Goal: Transaction & Acquisition: Obtain resource

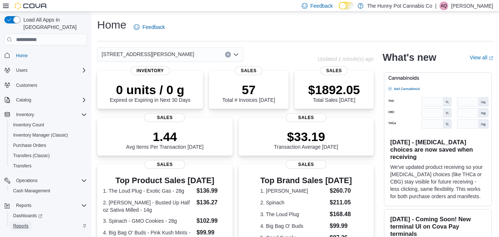
click at [16, 221] on span "Reports" at bounding box center [20, 225] width 15 height 9
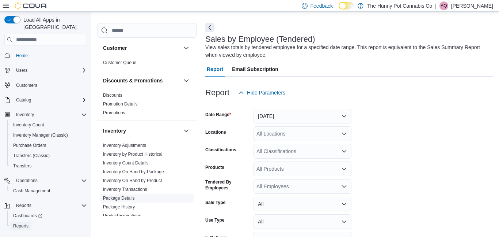
scroll to position [24, 0]
click at [136, 186] on link "Inventory Transactions" at bounding box center [125, 188] width 44 height 5
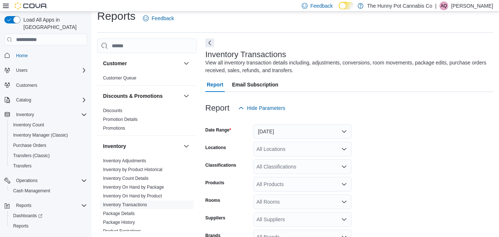
scroll to position [24, 0]
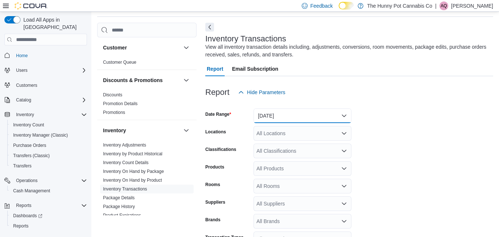
click at [269, 115] on button "[DATE]" at bounding box center [303, 115] width 98 height 15
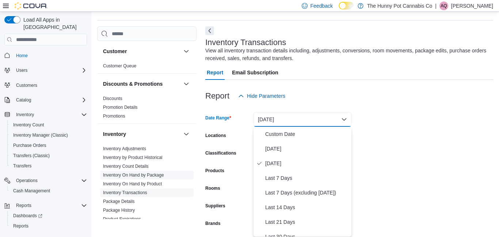
scroll to position [21, 0]
click at [148, 178] on span "Inventory On Hand by Package" at bounding box center [147, 174] width 94 height 9
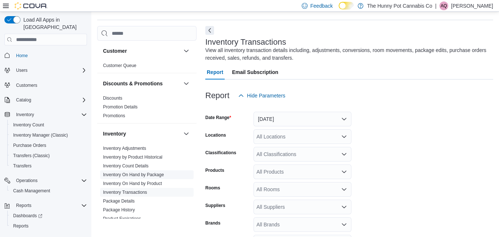
click at [148, 178] on span "Inventory On Hand by Package" at bounding box center [147, 174] width 94 height 9
click at [124, 186] on span "Inventory On Hand by Product" at bounding box center [147, 183] width 94 height 9
click at [146, 185] on link "Inventory On Hand by Product" at bounding box center [132, 183] width 59 height 5
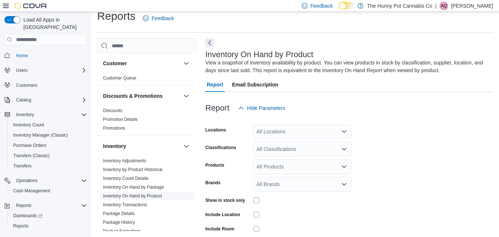
scroll to position [24, 0]
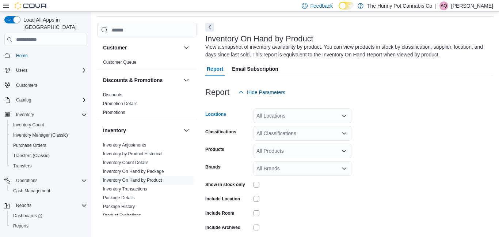
click at [284, 121] on div "All Locations" at bounding box center [303, 115] width 98 height 15
type input "***"
click at [305, 126] on span "3850 Sheppard Ave E" at bounding box center [315, 127] width 93 height 7
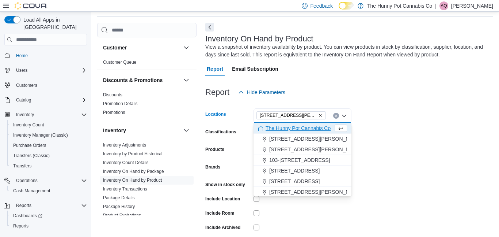
click at [392, 127] on form "Locations 3850 Sheppard Ave E Combo box. Selected. 3850 Sheppard Ave E. Press B…" at bounding box center [349, 176] width 288 height 154
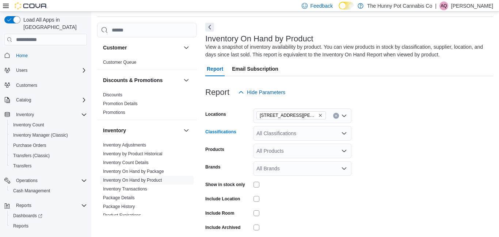
click at [313, 136] on div "All Classifications" at bounding box center [303, 133] width 98 height 15
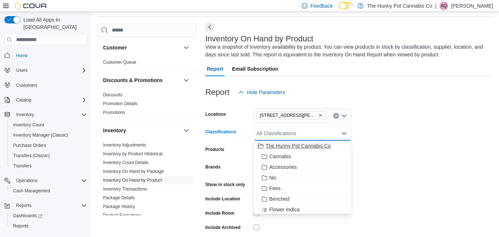
click at [293, 147] on span "The Hunny Pot Cannabis Co" at bounding box center [298, 145] width 65 height 7
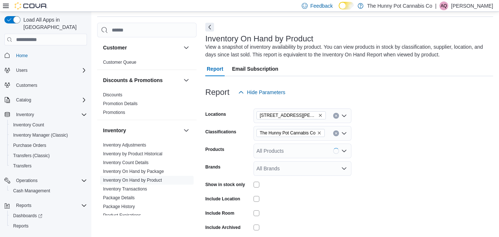
click at [389, 130] on form "Locations 3850 Sheppard Ave E Classifications The Hunny Pot Cannabis Co Product…" at bounding box center [349, 176] width 288 height 154
click at [296, 154] on div "All Products" at bounding box center [303, 150] width 98 height 15
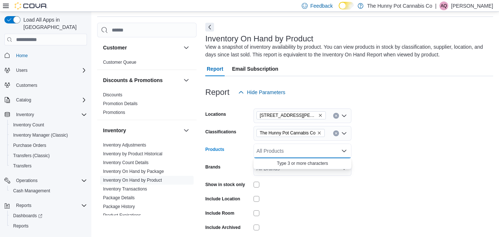
click at [390, 139] on form "Locations 3850 Sheppard Ave E Classifications The Hunny Pot Cannabis Co Product…" at bounding box center [349, 176] width 288 height 154
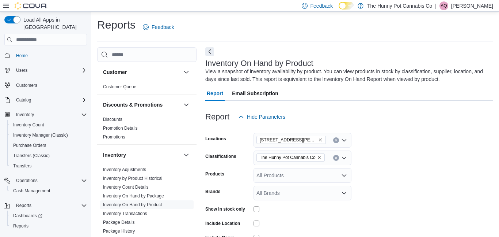
scroll to position [56, 0]
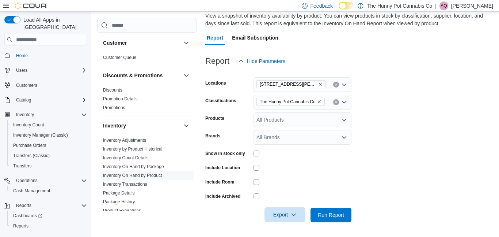
click at [282, 218] on span "Export" at bounding box center [285, 214] width 32 height 15
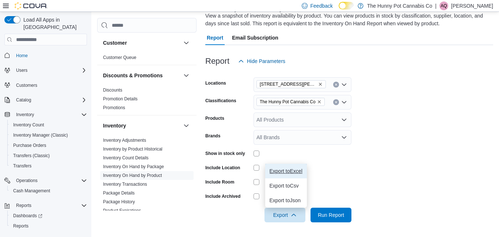
click at [292, 174] on button "Export to Excel" at bounding box center [286, 170] width 42 height 15
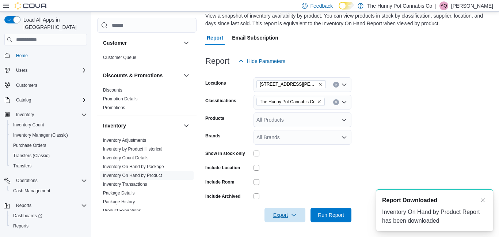
scroll to position [0, 0]
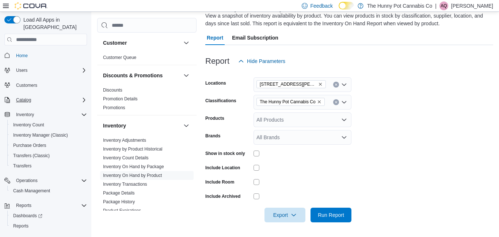
click at [22, 97] on button "Catalog" at bounding box center [45, 100] width 88 height 10
click at [78, 95] on div "Catalog" at bounding box center [50, 99] width 74 height 9
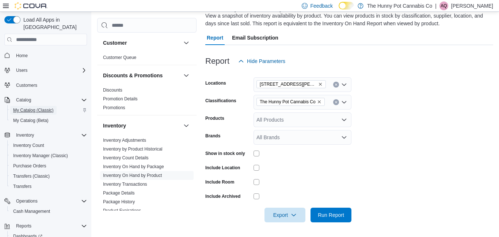
click at [29, 106] on span "My Catalog (Classic)" at bounding box center [33, 110] width 41 height 9
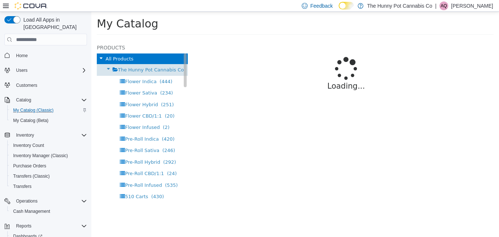
select select "**********"
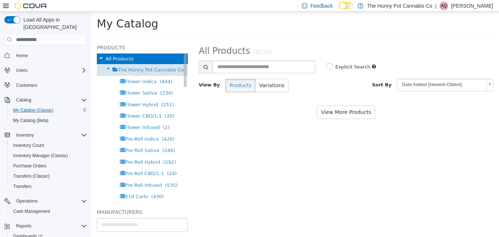
click at [163, 68] on span "The Hunny Pot Cannabis Co" at bounding box center [151, 69] width 66 height 5
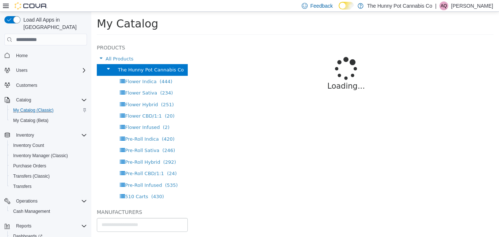
select select "**********"
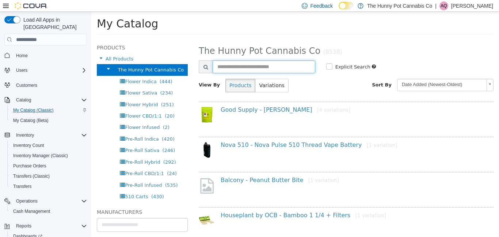
click at [240, 67] on input "text" at bounding box center [264, 66] width 103 height 13
type input "******"
select select "**********"
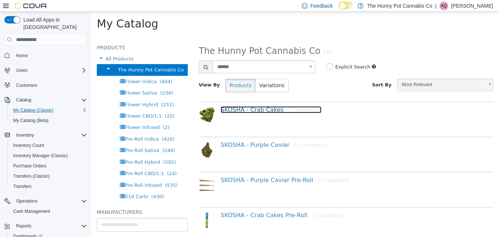
click at [253, 109] on link "SKOSHA - Crab Cakes [2 variations]" at bounding box center [271, 109] width 101 height 7
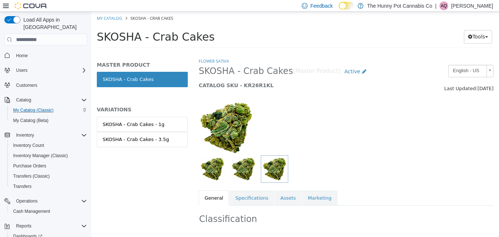
drag, startPoint x: 175, startPoint y: 140, endPoint x: 82, endPoint y: 147, distance: 93.9
click at [91, 52] on html "Saving Bulk Changes... × My Catalog SKOSHA - Crab Cakes SKOSHA - Crab Cakes Too…" at bounding box center [295, 32] width 408 height 41
click at [82, 151] on div "Inventory Manager (Classic)" at bounding box center [48, 155] width 77 height 9
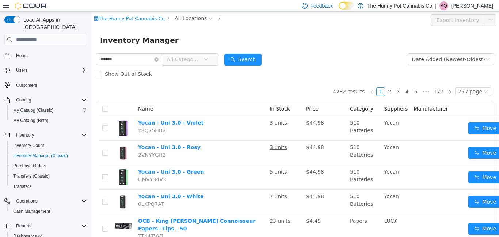
type input "******"
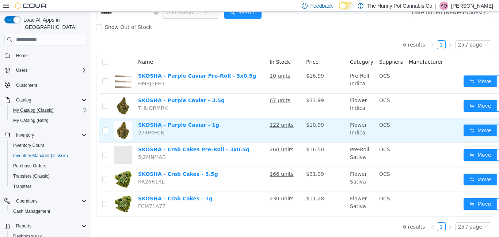
scroll to position [98, 0]
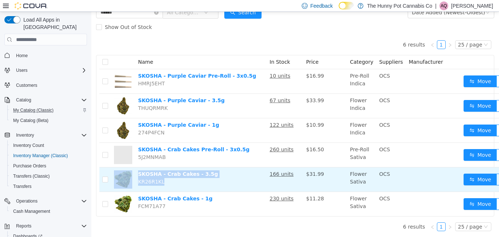
drag, startPoint x: 212, startPoint y: 180, endPoint x: 136, endPoint y: 178, distance: 76.4
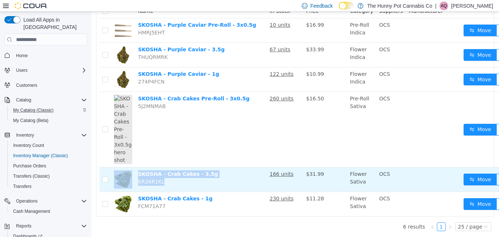
click at [136, 178] on td "SKOSHA - Crab Cakes - 3.5g KR26R1KL" at bounding box center [201, 179] width 132 height 24
click at [188, 182] on td "SKOSHA - Crab Cakes - 3.5g KR26R1KL" at bounding box center [201, 179] width 132 height 24
drag, startPoint x: 228, startPoint y: 171, endPoint x: 129, endPoint y: 177, distance: 99.3
click at [129, 177] on tr "SKOSHA - Crab Cakes - 3.5g KR26R1KL 166 units $31.99 Flower Sativa OCS Move" at bounding box center [306, 179] width 415 height 24
copy tr "SKOSHA - Crab Cakes - 3.5g"
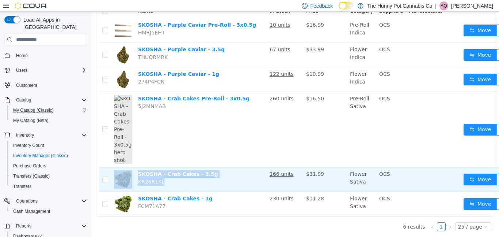
drag, startPoint x: 172, startPoint y: 185, endPoint x: 135, endPoint y: 186, distance: 37.3
click at [135, 186] on td "SKOSHA - Crab Cakes - 3.5g KR26R1KL" at bounding box center [201, 179] width 132 height 24
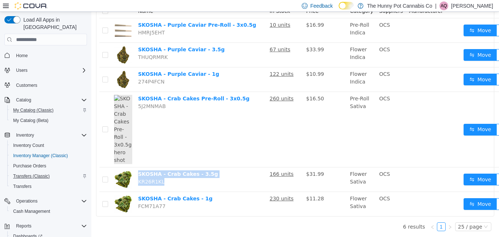
scroll to position [28, 0]
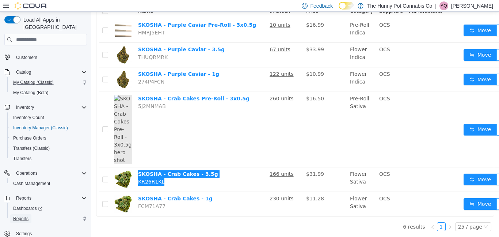
click at [22, 215] on span "Reports" at bounding box center [20, 218] width 15 height 6
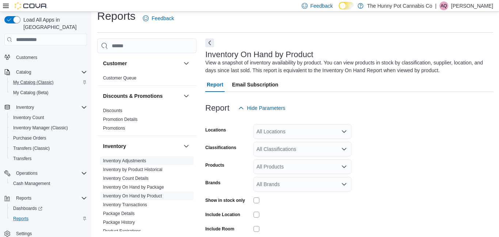
scroll to position [24, 0]
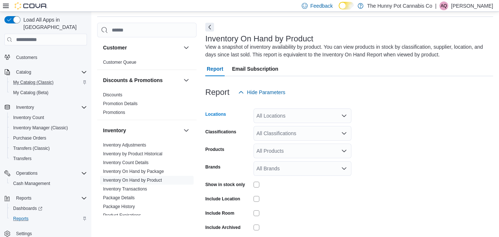
click at [288, 122] on div "All Locations" at bounding box center [303, 115] width 98 height 15
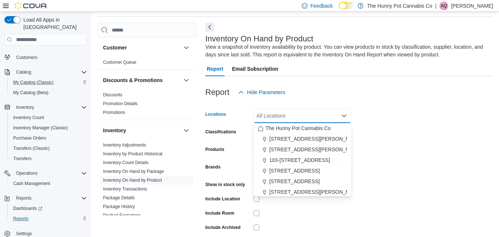
type input "*"
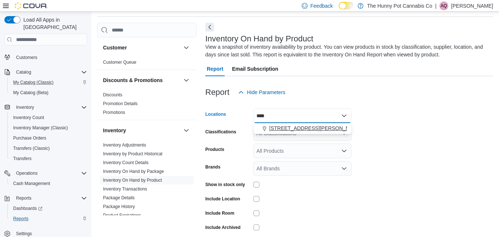
type input "****"
click at [306, 128] on span "3850 Sheppard Ave E" at bounding box center [315, 127] width 93 height 7
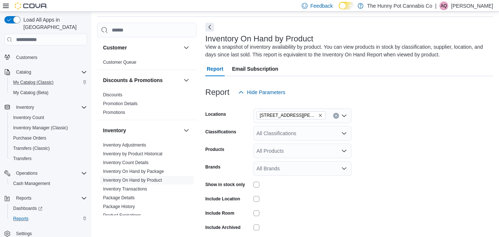
click at [408, 125] on form "Locations 3850 Sheppard Ave E Classifications All Classifications Products All …" at bounding box center [349, 176] width 288 height 154
click at [305, 136] on div "All Classifications" at bounding box center [303, 133] width 98 height 15
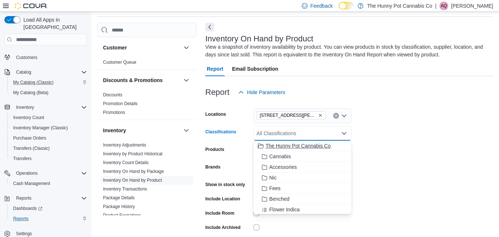
click at [288, 150] on button "The Hunny Pot Cannabis Co" at bounding box center [303, 145] width 98 height 11
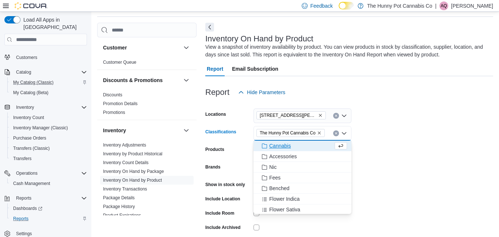
click at [369, 136] on form "Locations 3850 Sheppard Ave E Classifications The Hunny Pot Cannabis Co Combo b…" at bounding box center [349, 176] width 288 height 154
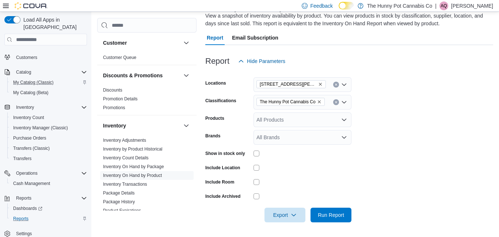
scroll to position [55, 0]
click at [316, 116] on div "All Products" at bounding box center [303, 120] width 98 height 15
click at [404, 86] on form "Locations 3850 Sheppard Ave E Classifications The Hunny Pot Cannabis Co Product…" at bounding box center [349, 146] width 288 height 154
click at [331, 210] on span "Run Report" at bounding box center [331, 215] width 32 height 15
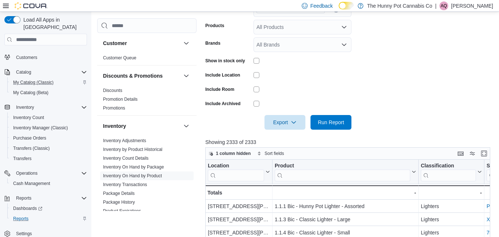
scroll to position [147, 0]
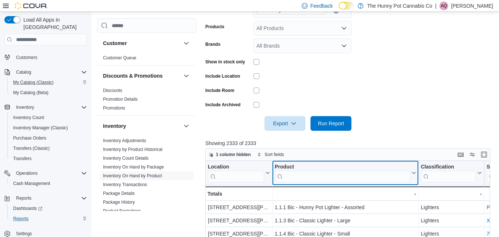
click at [306, 179] on input "search" at bounding box center [343, 176] width 136 height 12
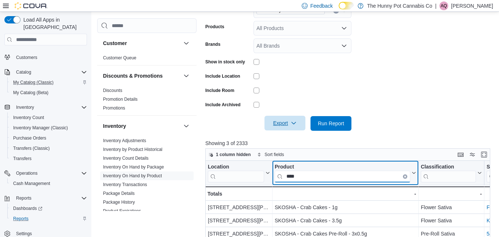
type input "****"
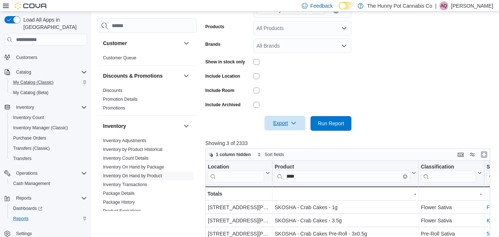
click at [288, 123] on span "Export" at bounding box center [285, 123] width 32 height 15
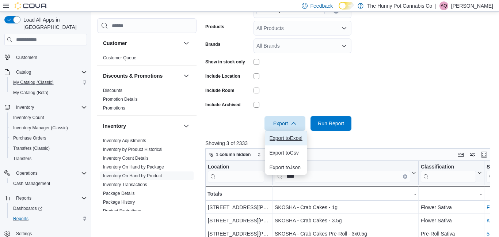
click at [290, 140] on span "Export to Excel" at bounding box center [286, 138] width 33 height 6
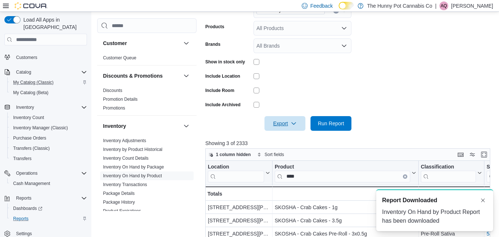
scroll to position [0, 0]
